Goal: Find specific page/section: Find specific page/section

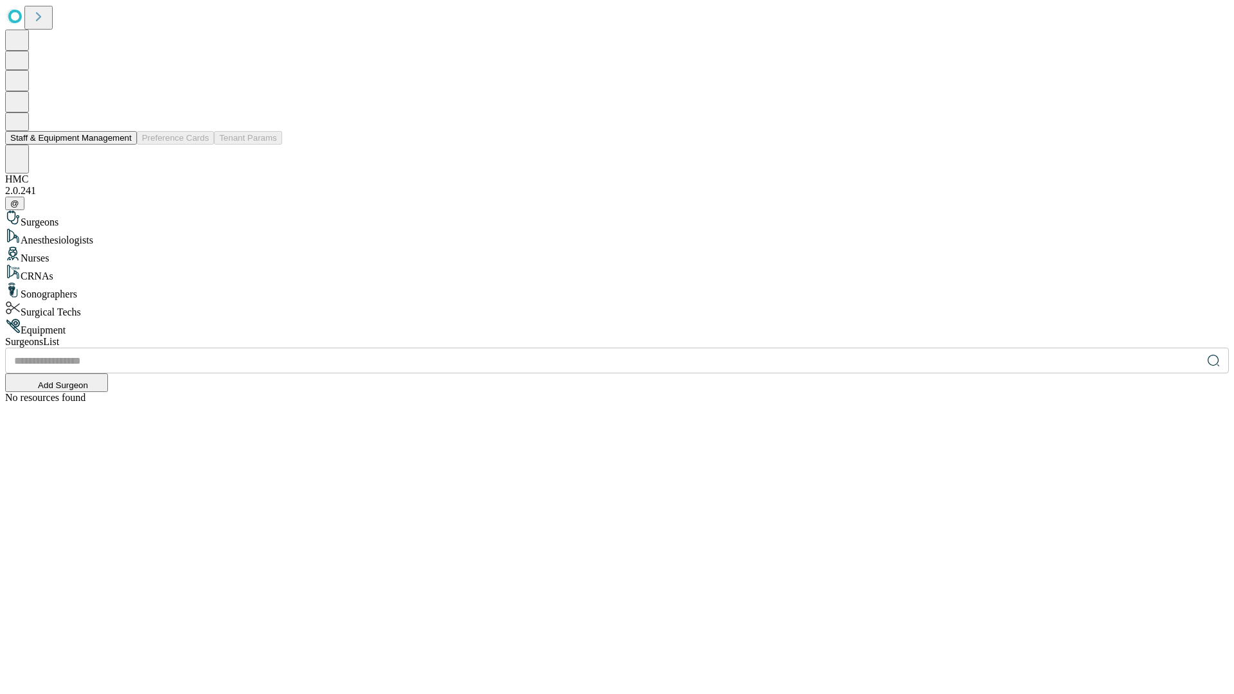
click at [123, 145] on button "Staff & Equipment Management" at bounding box center [71, 138] width 132 height 14
